Goal: Book appointment/travel/reservation

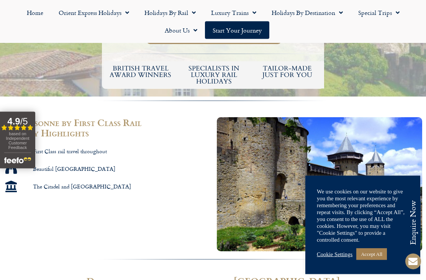
scroll to position [356, 0]
click at [334, 262] on div "Cookie Settings Accept All" at bounding box center [363, 255] width 92 height 16
click at [329, 262] on div "Cookie Settings Accept All" at bounding box center [363, 255] width 92 height 16
click at [338, 262] on div "Cookie Settings Accept All" at bounding box center [363, 255] width 92 height 16
click at [339, 258] on link "Cookie Settings" at bounding box center [335, 254] width 36 height 7
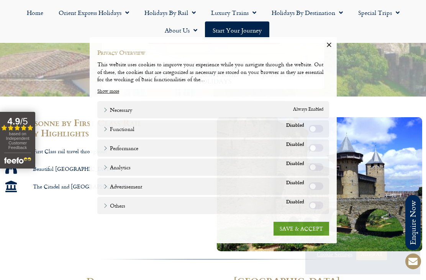
click at [332, 274] on div "Close Privacy Overview This website uses cookies to improve your experience whi…" at bounding box center [213, 140] width 426 height 280
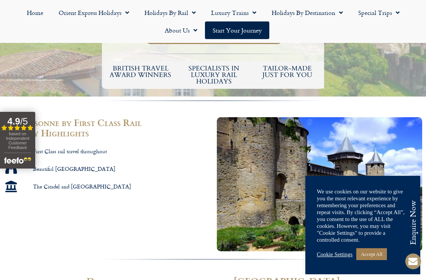
click at [335, 258] on link "Cookie Settings" at bounding box center [335, 254] width 36 height 7
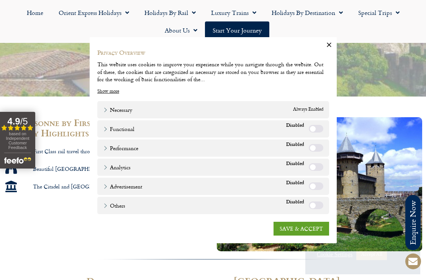
click at [302, 236] on link "SAVE & ACCEPT" at bounding box center [302, 229] width 56 height 14
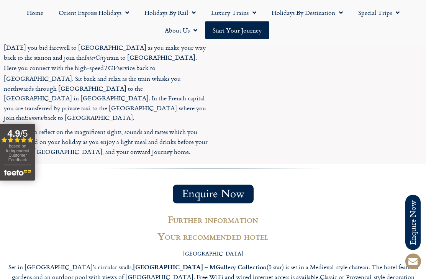
scroll to position [1169, 0]
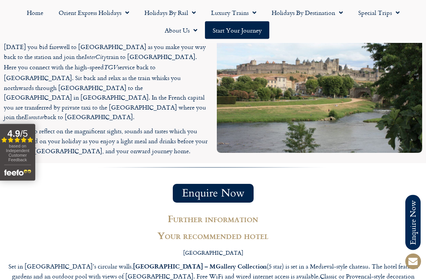
click at [164, 262] on strong "[GEOGRAPHIC_DATA] – MGallery Collection" at bounding box center [200, 266] width 134 height 9
click at [215, 262] on strong "[GEOGRAPHIC_DATA] – MGallery Collection" at bounding box center [200, 266] width 134 height 9
click at [155, 262] on strong "[GEOGRAPHIC_DATA] – MGallery Collection" at bounding box center [200, 266] width 134 height 9
click at [158, 262] on strong "[GEOGRAPHIC_DATA] – MGallery Collection" at bounding box center [200, 266] width 134 height 9
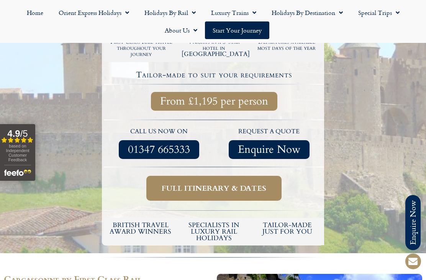
scroll to position [199, 0]
click at [219, 186] on span "Full itinerary & dates" at bounding box center [214, 189] width 105 height 10
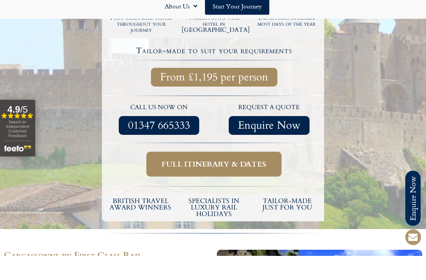
scroll to position [224, 0]
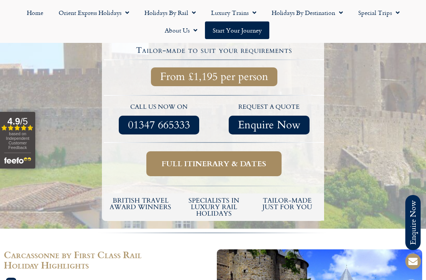
click at [219, 159] on span "Full itinerary & dates" at bounding box center [214, 164] width 105 height 10
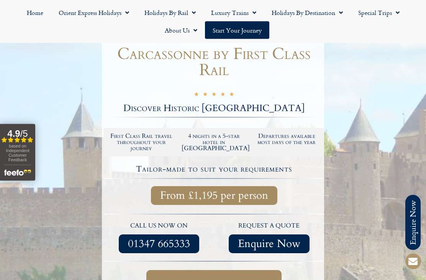
scroll to position [105, 0]
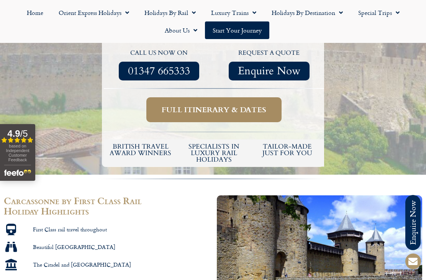
click at [226, 109] on span "Full itinerary & dates" at bounding box center [214, 110] width 105 height 10
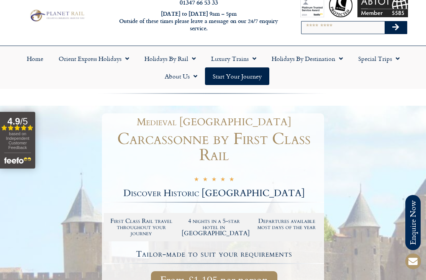
scroll to position [0, 0]
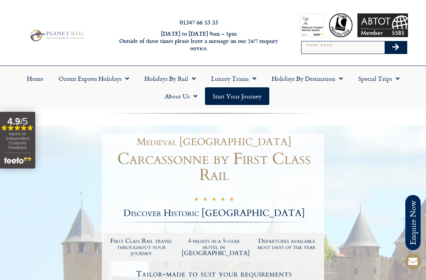
click at [197, 78] on link "Holidays by Rail" at bounding box center [170, 79] width 67 height 18
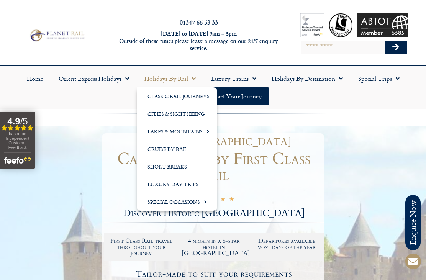
click at [358, 104] on ul "Home Orient Express Holidays Venice Simplon-Orient-Express – 2025 [GEOGRAPHIC_D…" at bounding box center [213, 87] width 419 height 35
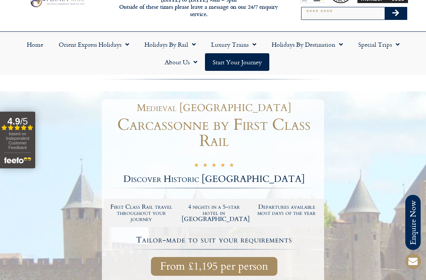
scroll to position [13, 0]
